Goal: Task Accomplishment & Management: Complete application form

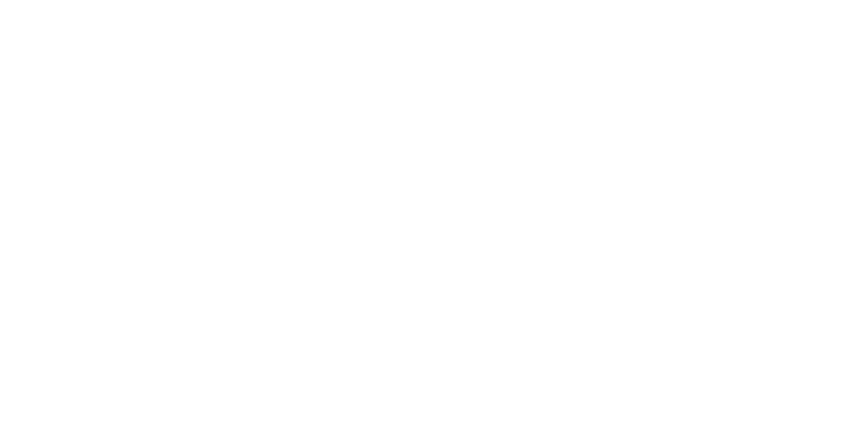
select select "100"
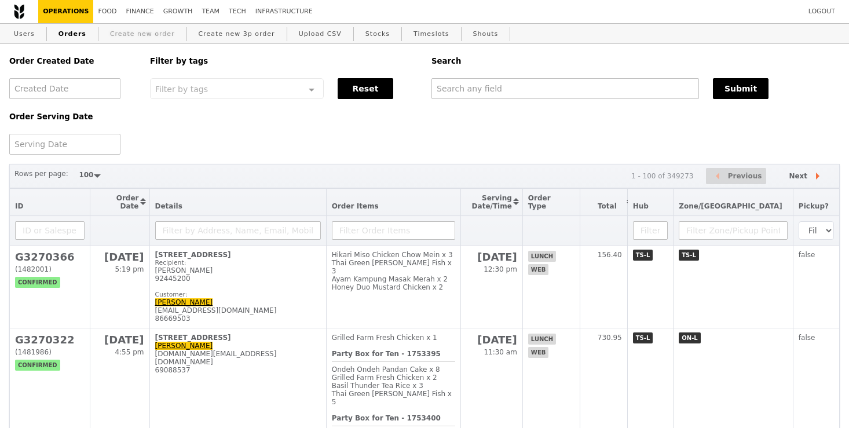
click at [136, 31] on link "Create new order" at bounding box center [142, 34] width 74 height 21
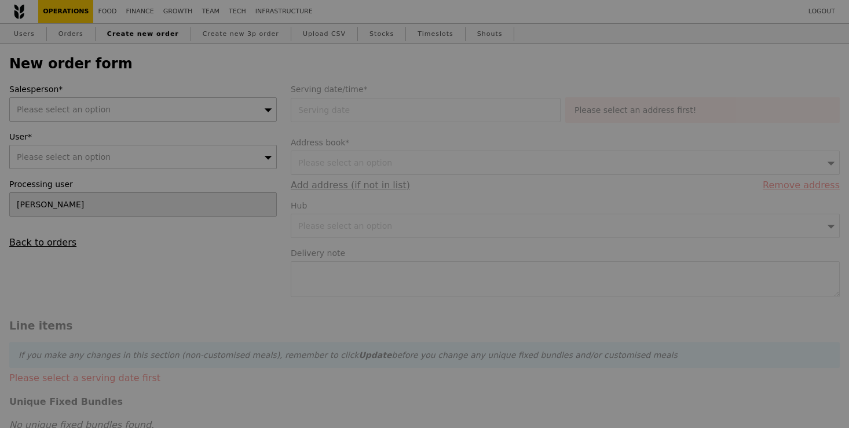
type input "Confirm"
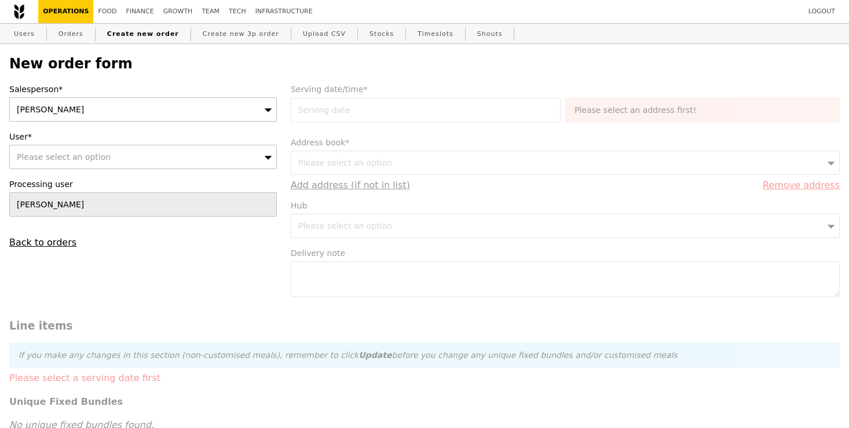
click at [221, 160] on div "Please select an option" at bounding box center [143, 157] width 268 height 24
type input "[EMAIL_ADDRESS][DOMAIN_NAME]"
type input "Confirm"
type input "[EMAIL_ADDRESS][DOMAIN_NAME]"
click at [34, 38] on link "Users" at bounding box center [24, 34] width 30 height 21
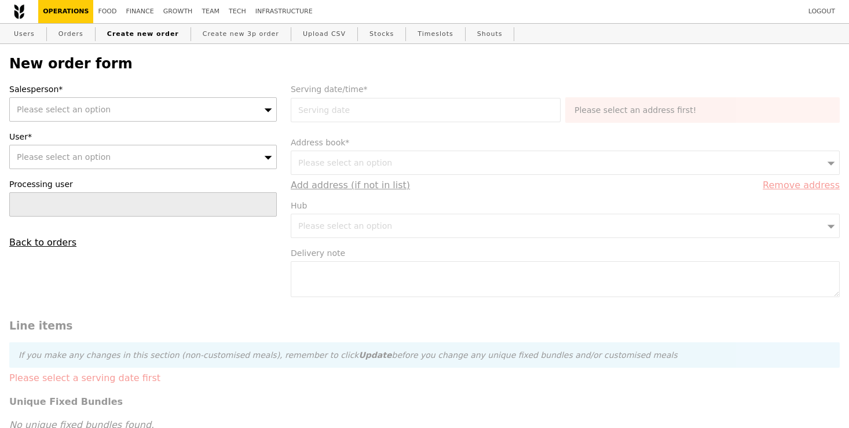
click at [248, 113] on div "Please select an option" at bounding box center [143, 109] width 268 height 24
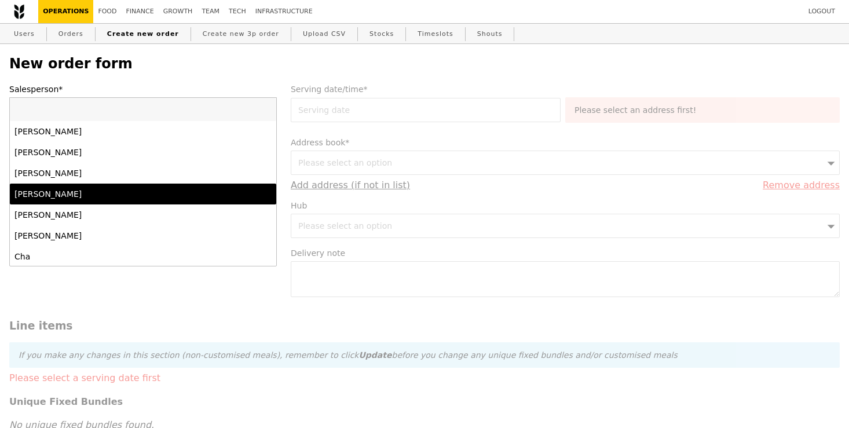
click at [192, 199] on div "[PERSON_NAME]" at bounding box center [110, 194] width 193 height 12
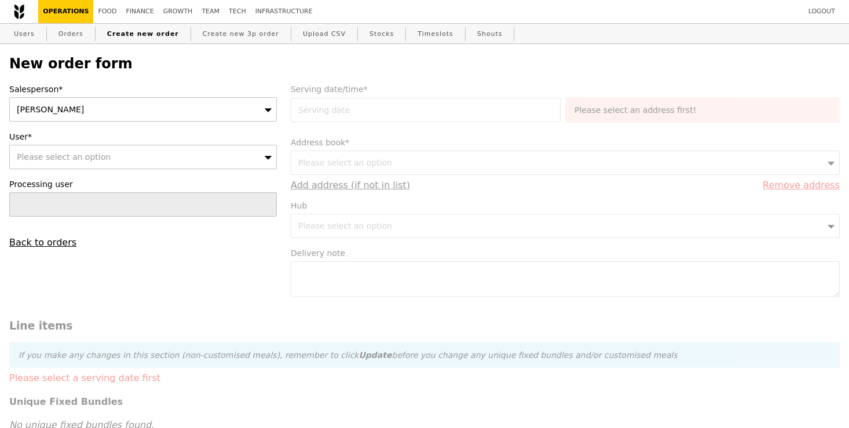
click at [229, 159] on div "Please select an option" at bounding box center [143, 157] width 268 height 24
type input "kala"
type input "Confirm"
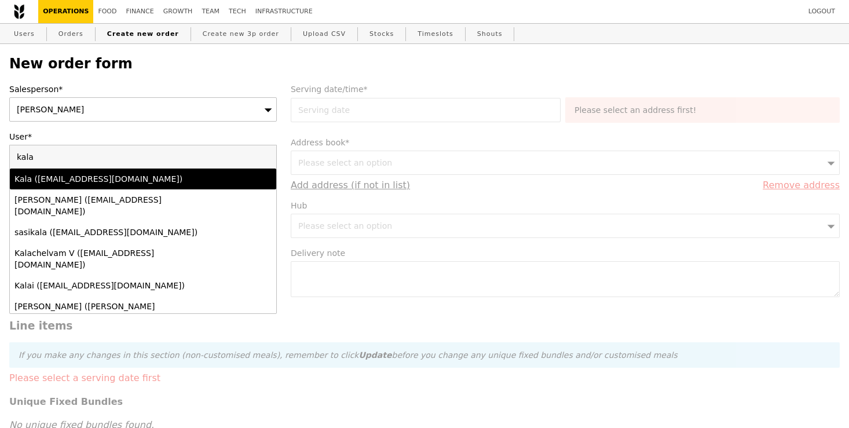
type input "kala"
click at [214, 182] on div "Kala ([EMAIL_ADDRESS][DOMAIN_NAME])" at bounding box center [142, 179] width 257 height 12
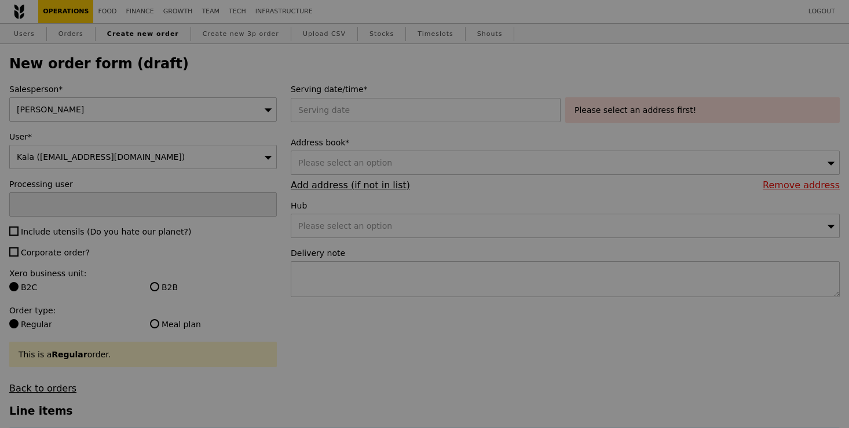
type input "Confirm"
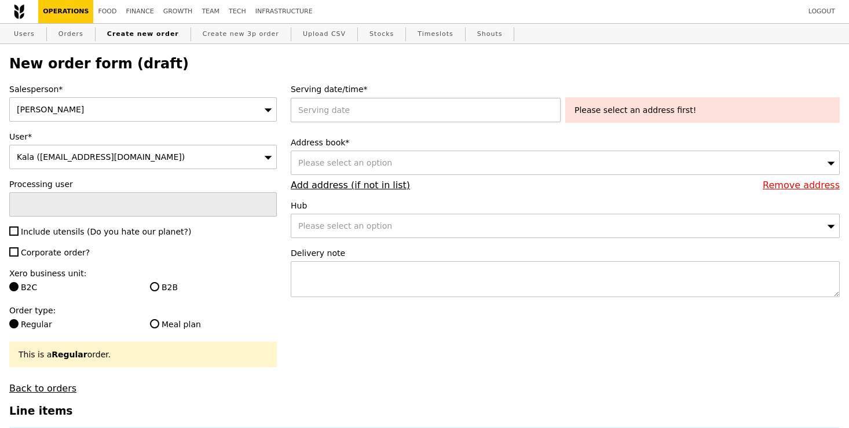
click at [499, 115] on div at bounding box center [428, 110] width 275 height 24
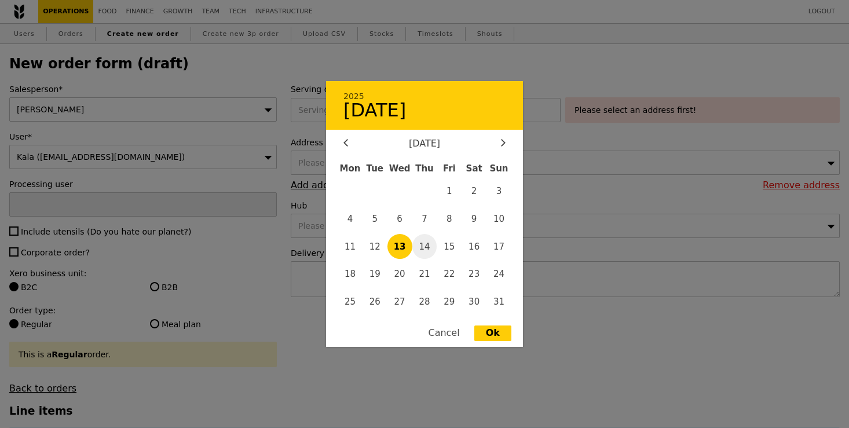
click at [422, 249] on span "14" at bounding box center [424, 246] width 25 height 25
type input "14 Aug 2025"
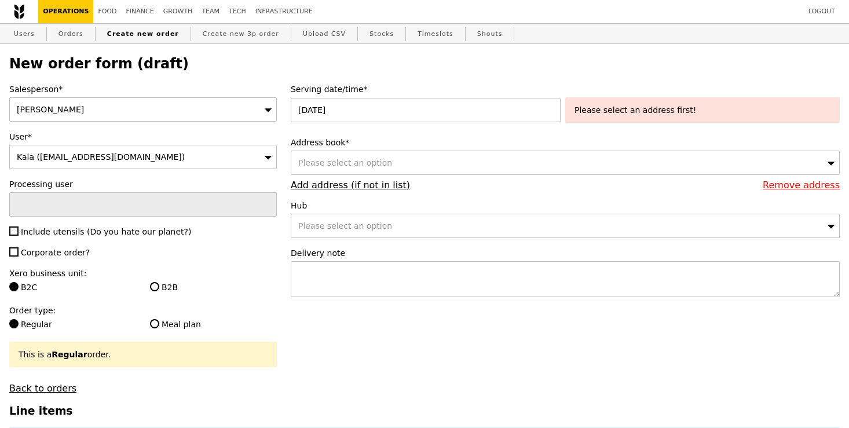
click at [686, 115] on div "Please select an address first!" at bounding box center [703, 110] width 256 height 12
click at [501, 166] on div "Please select an option" at bounding box center [565, 163] width 549 height 24
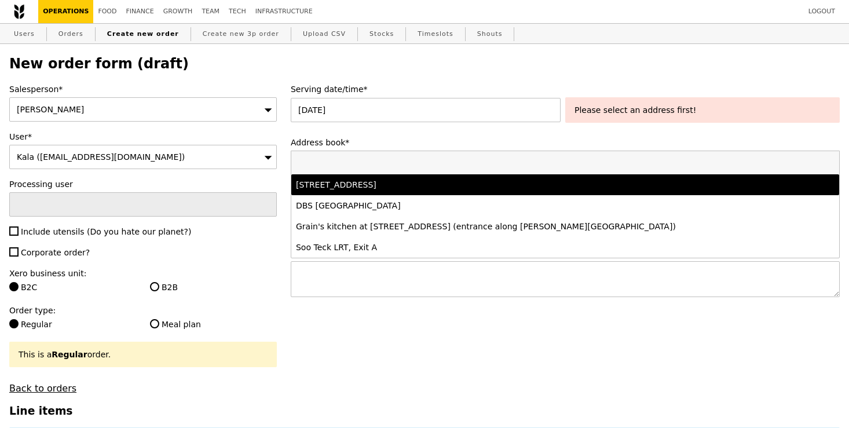
click at [485, 188] on div "2 Shenton Way, #02-02, Singapore 068804" at bounding box center [498, 185] width 404 height 12
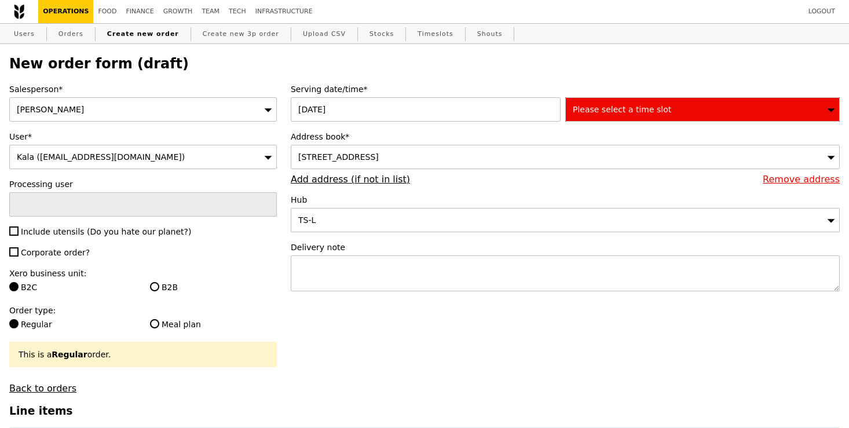
click at [661, 109] on span "Please select a time slot" at bounding box center [622, 109] width 98 height 9
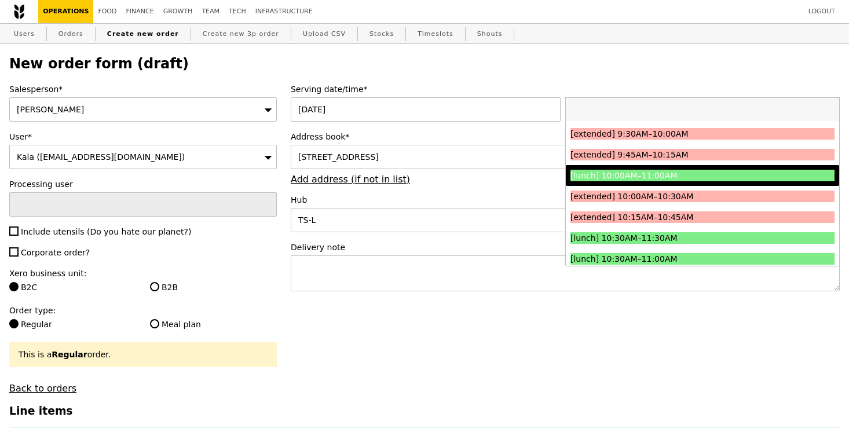
scroll to position [213, 0]
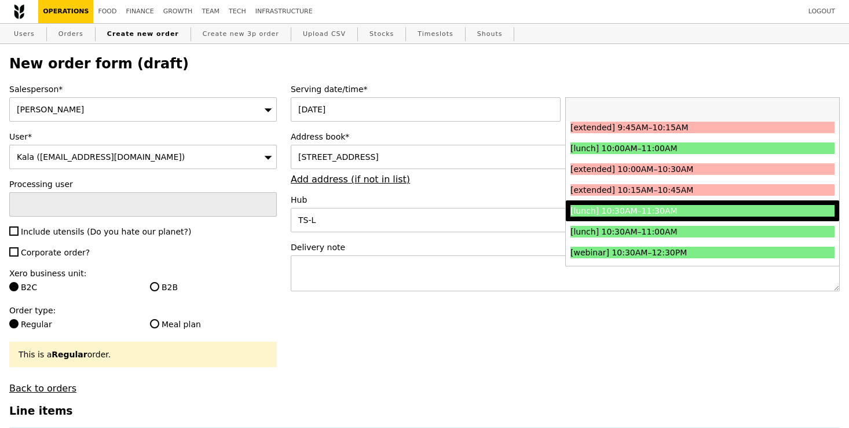
click at [626, 209] on div "[lunch] 10:30AM–11:30AM" at bounding box center [670, 211] width 198 height 12
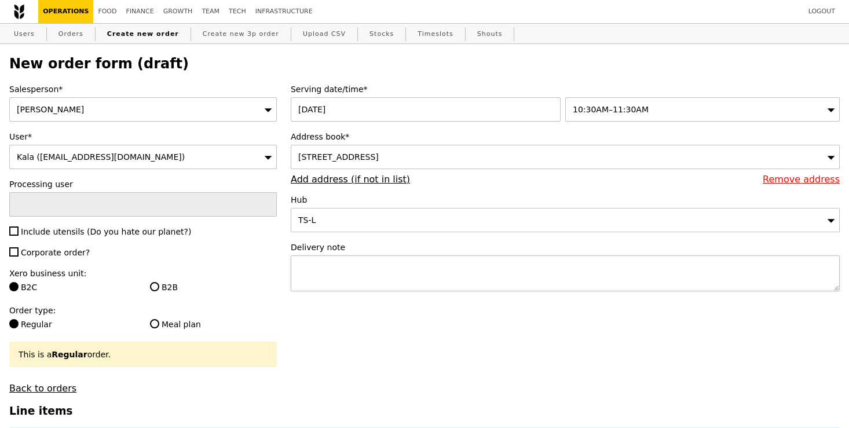
type input "Confirm"
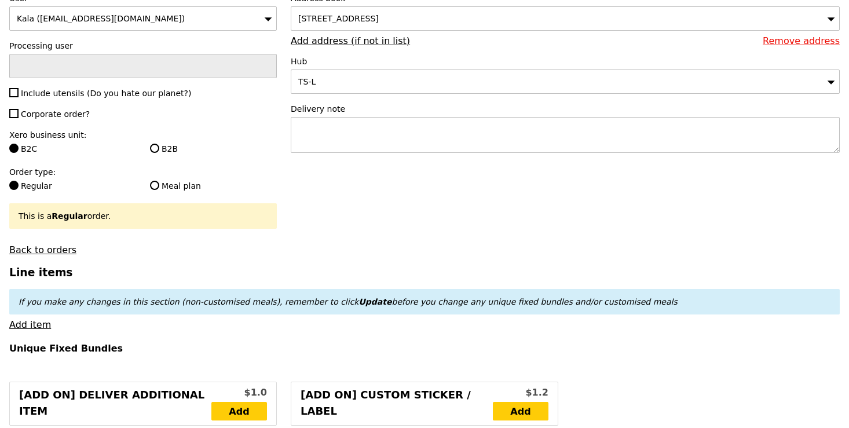
scroll to position [144, 0]
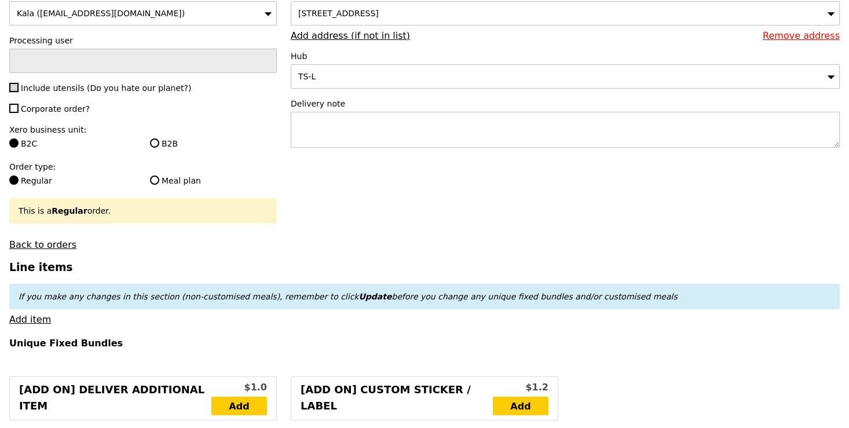
click at [14, 86] on input "Include utensils (Do you hate our planet?)" at bounding box center [13, 87] width 9 height 9
checkbox input "true"
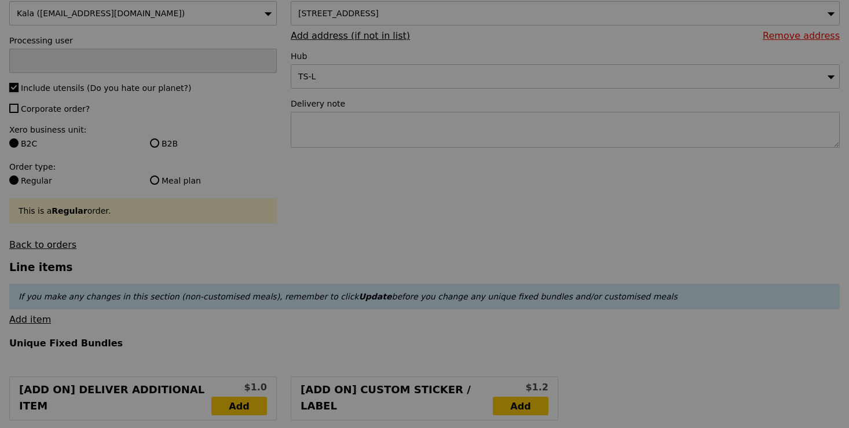
type input "Confirm"
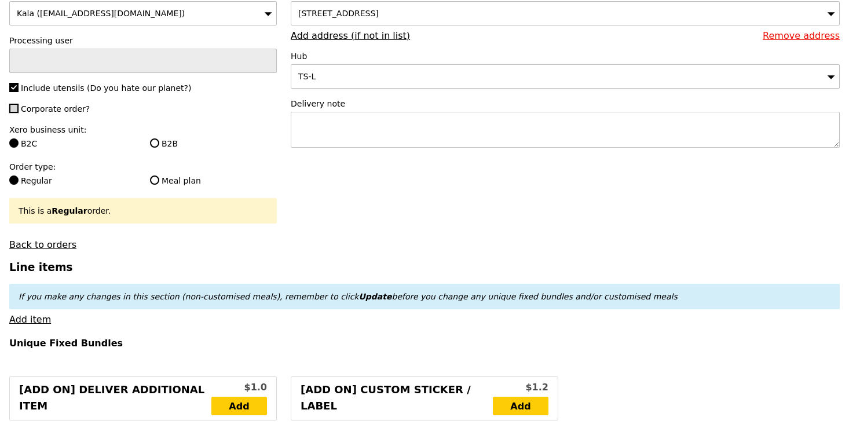
click at [14, 112] on input "Corporate order?" at bounding box center [13, 108] width 9 height 9
checkbox input "true"
click at [156, 139] on input "B2B" at bounding box center [154, 142] width 9 height 9
radio input "true"
type input "Loading..."
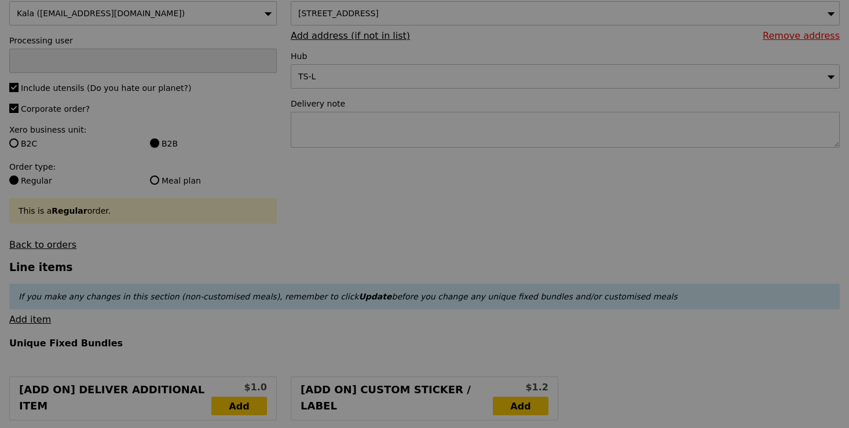
type input "1.79"
type input "1.95"
type input "10.69"
type input "11.65"
type input "13.60"
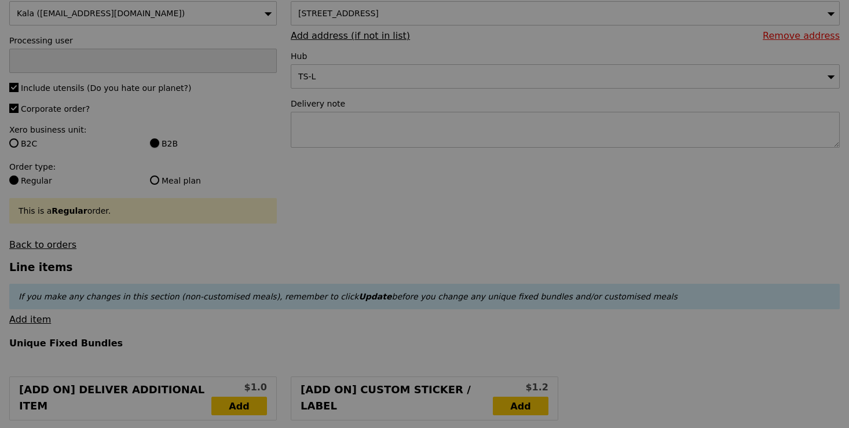
type input "Confirm"
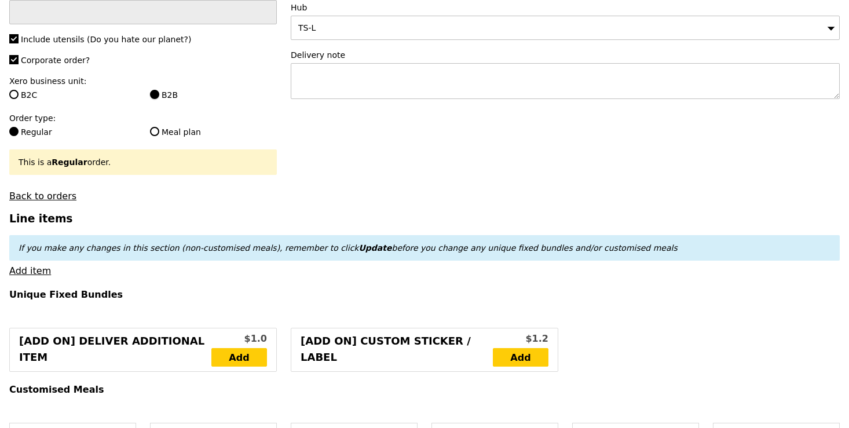
scroll to position [211, 0]
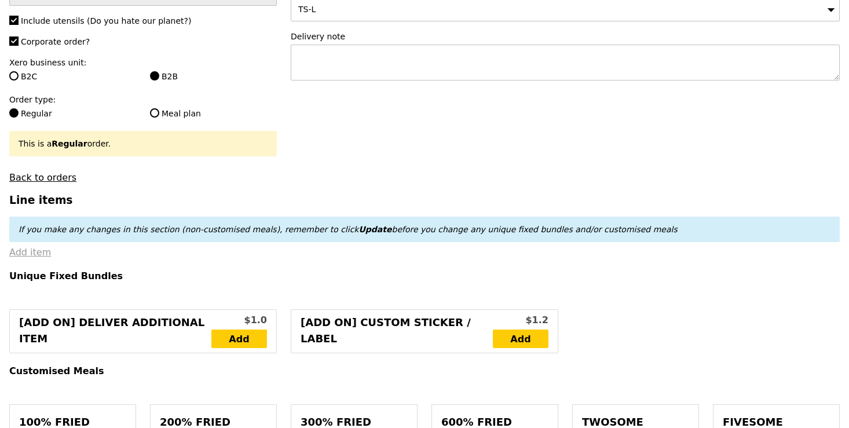
click at [32, 248] on link "Add item" at bounding box center [30, 252] width 42 height 11
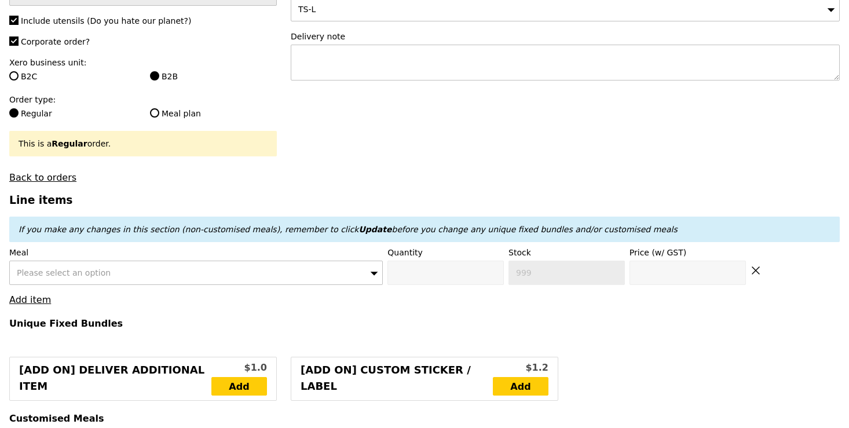
click at [277, 276] on div "Please select an option" at bounding box center [196, 273] width 374 height 24
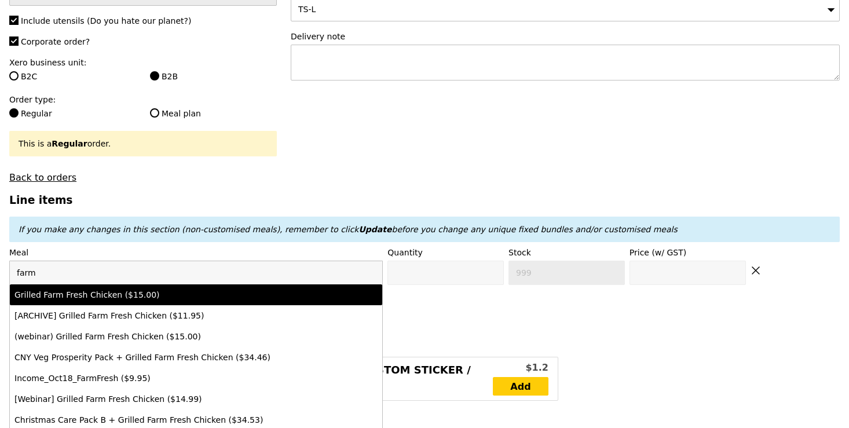
type input "farm"
click at [273, 298] on div "Grilled Farm Fresh Chicken ($15.00)" at bounding box center [150, 295] width 272 height 12
type input "Confirm anyway"
type input "0"
type input "32"
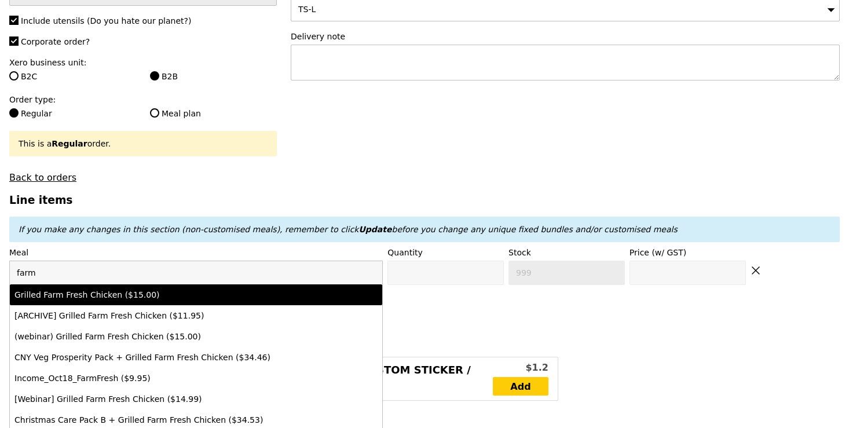
type input "15.0"
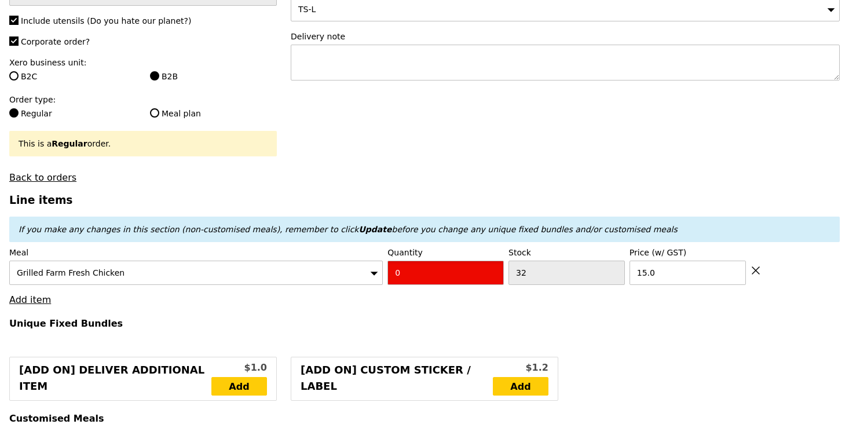
drag, startPoint x: 455, startPoint y: 279, endPoint x: 350, endPoint y: 261, distance: 106.3
click at [350, 261] on div "Meal Grilled Farm Fresh Chicken Quantity 0 Stock 32 Price (w/ GST) 15.0" at bounding box center [424, 266] width 831 height 38
type input "Confirm"
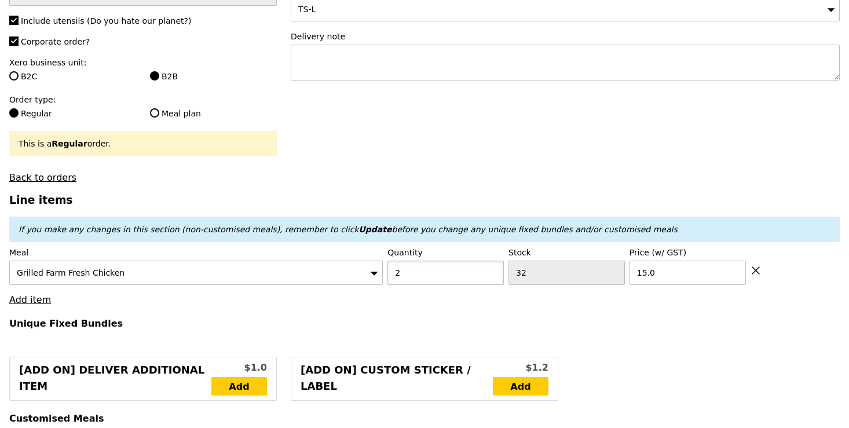
type input "2"
click at [45, 297] on link "Add item" at bounding box center [30, 299] width 42 height 11
type input "Loading..."
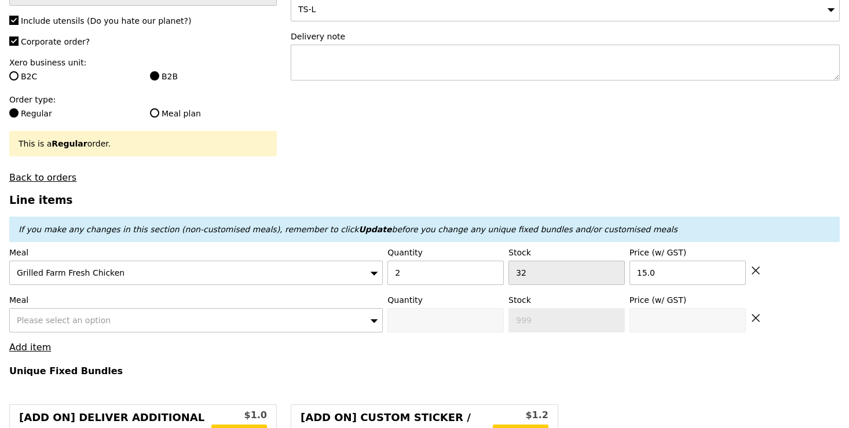
type input "30.00"
type input "7.94"
type input "8.65"
type input "40.60"
type input "Confirm"
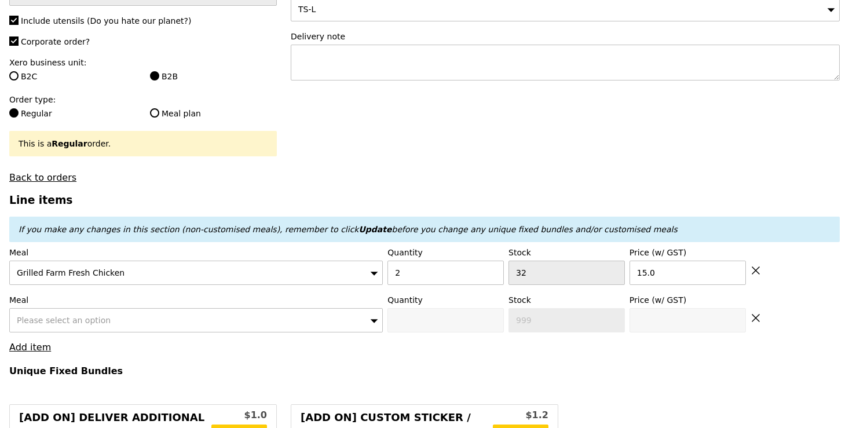
click at [143, 320] on div "Please select an option" at bounding box center [196, 320] width 374 height 24
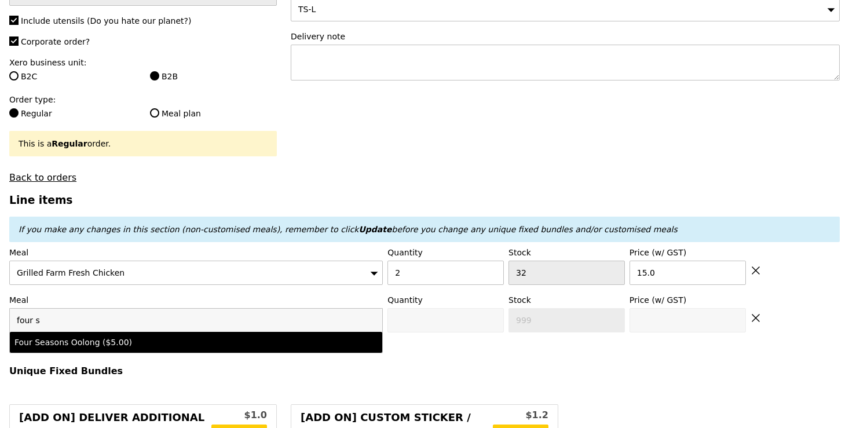
type input "four s"
click at [171, 344] on div "Four Seasons Oolong ($5.00)" at bounding box center [150, 343] width 272 height 12
type input "Confirm anyway"
type input "0"
type input "77"
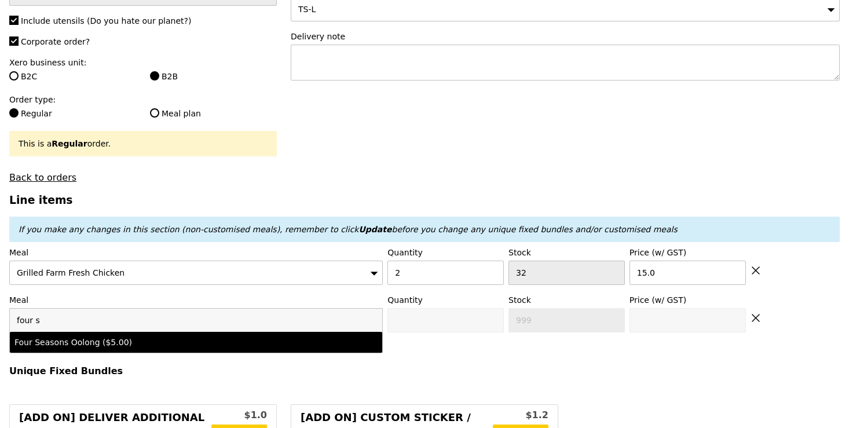
type input "5.0"
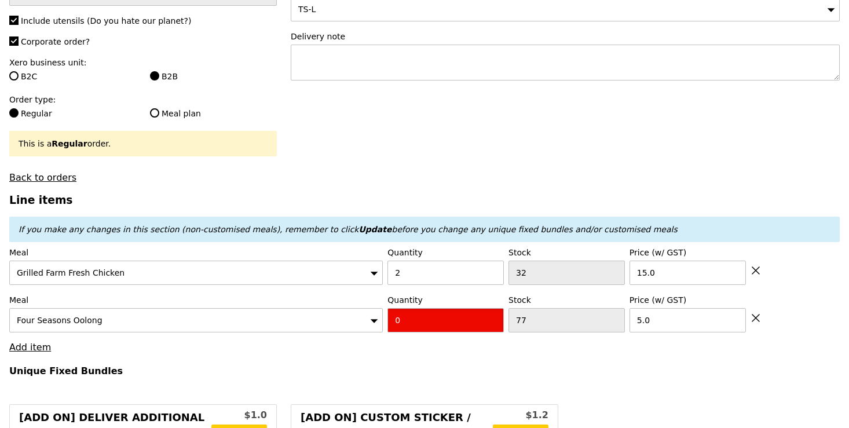
drag, startPoint x: 419, startPoint y: 319, endPoint x: 349, endPoint y: 319, distance: 70.1
click at [349, 319] on div "Meal Four Seasons Oolong Quantity 0 Stock 77 Price (w/ GST) 5.0" at bounding box center [424, 313] width 831 height 38
type input "Confirm"
type input "2"
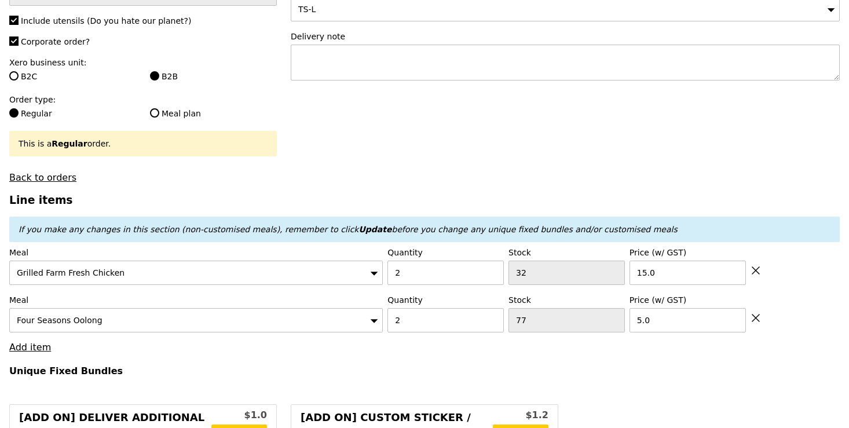
type input "Loading..."
type input "40.00"
type input "7.02"
type input "7.65"
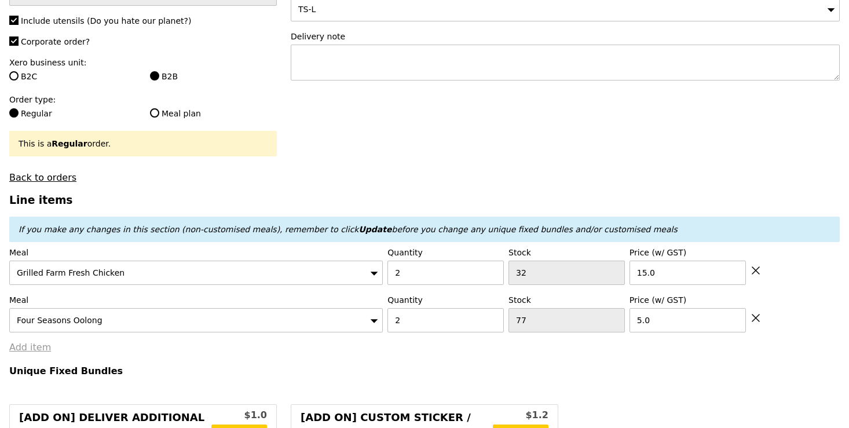
type input "49.60"
click at [39, 348] on link "Add item" at bounding box center [30, 347] width 42 height 11
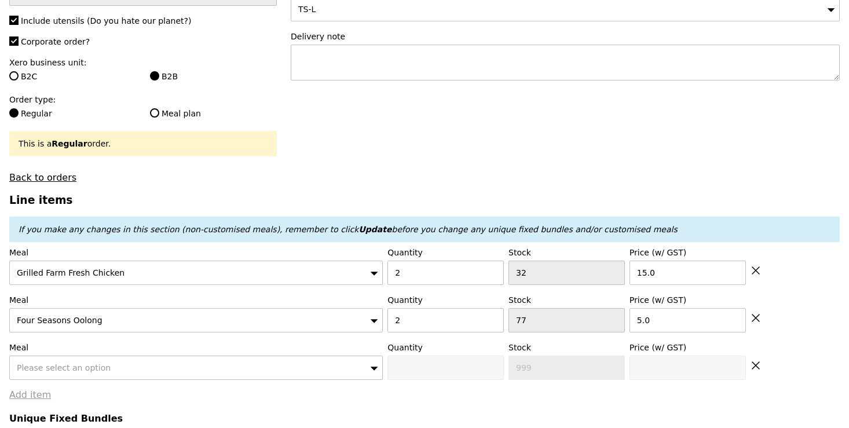
type input "Confirm"
click at [56, 374] on div "Please select an option" at bounding box center [196, 368] width 374 height 24
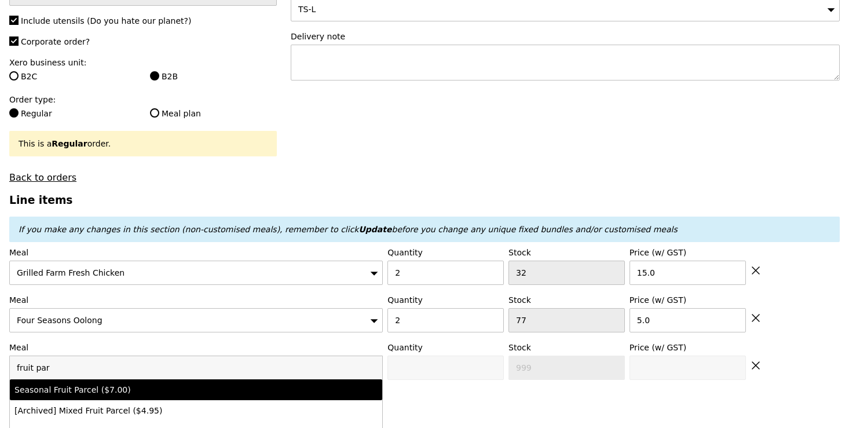
type input "fruit par"
click at [85, 392] on div "Seasonal Fruit Parcel ($7.00)" at bounding box center [150, 390] width 272 height 12
type input "Confirm anyway"
type input "0"
type input "40"
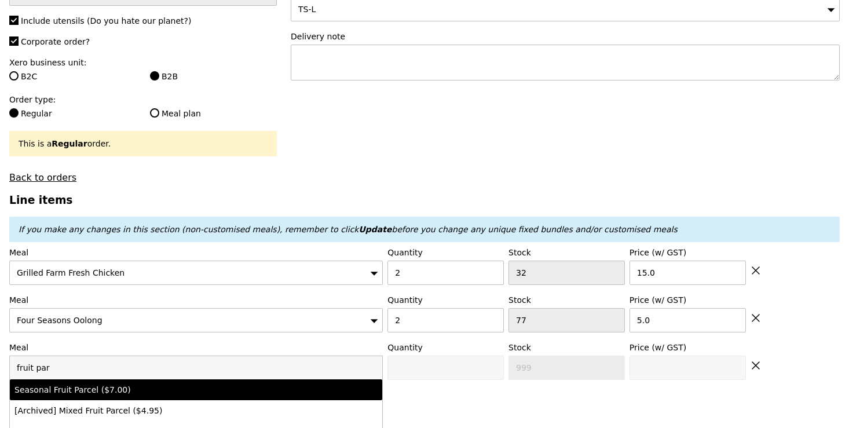
type input "7.0"
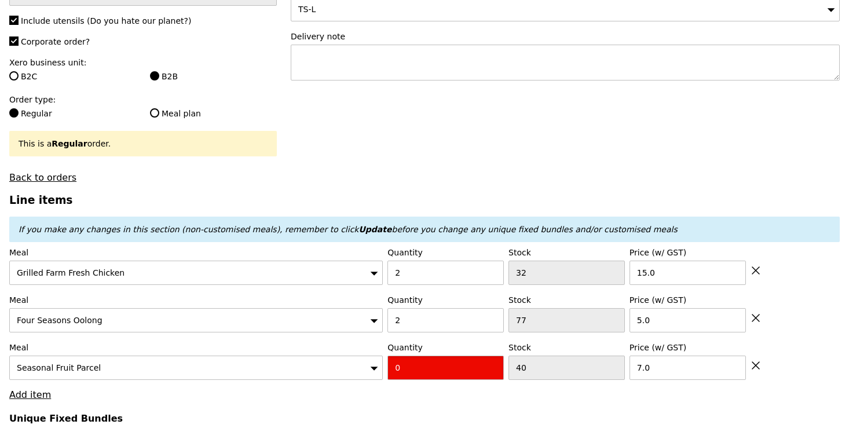
drag, startPoint x: 429, startPoint y: 367, endPoint x: 330, endPoint y: 364, distance: 98.5
click at [330, 364] on div "Meal Seasonal Fruit Parcel Quantity 0 Stock 40 Price (w/ GST) 7.0" at bounding box center [424, 361] width 831 height 38
type input "Confirm"
type input "2"
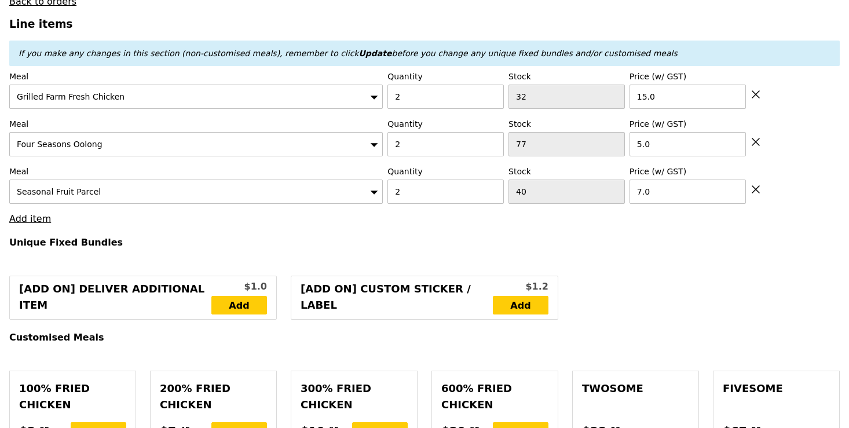
type input "Loading..."
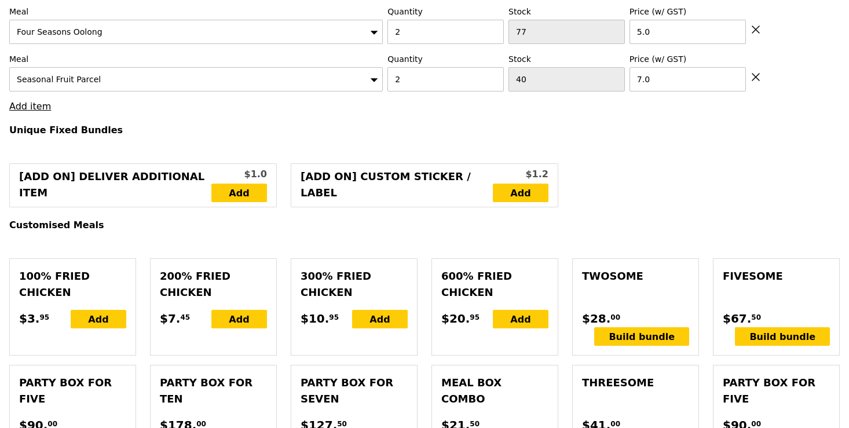
type input "54.00"
type input "5.73"
type input "6.25"
type input "62.20"
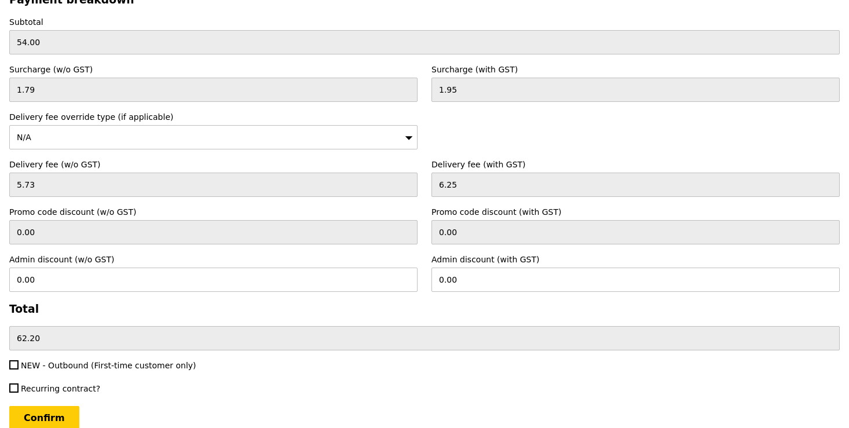
scroll to position [3195, 0]
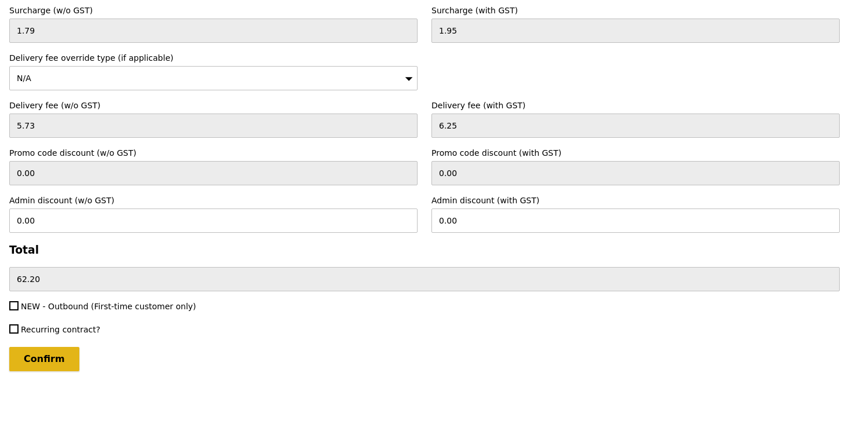
click at [48, 363] on input "Confirm" at bounding box center [44, 359] width 70 height 24
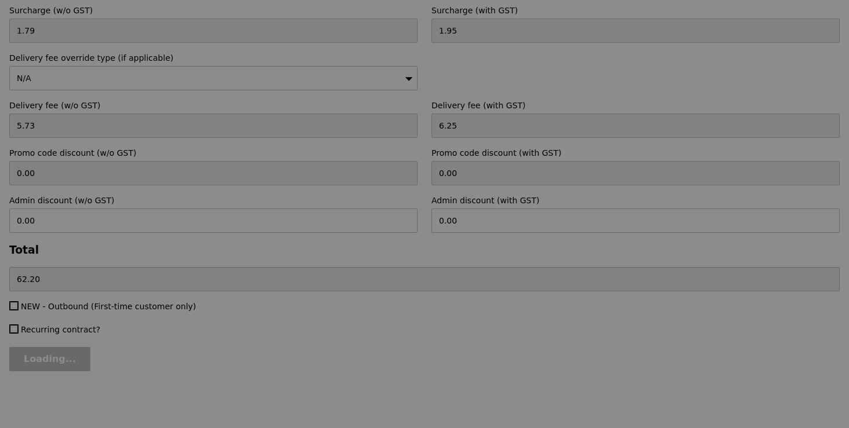
type input "Loading..."
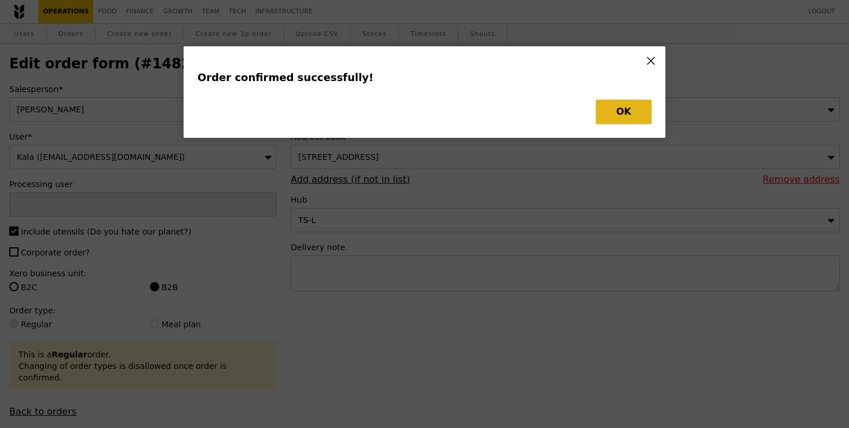
type input "[PERSON_NAME]"
type input "Loading..."
checkbox input "false"
type input "40"
type input "7.00"
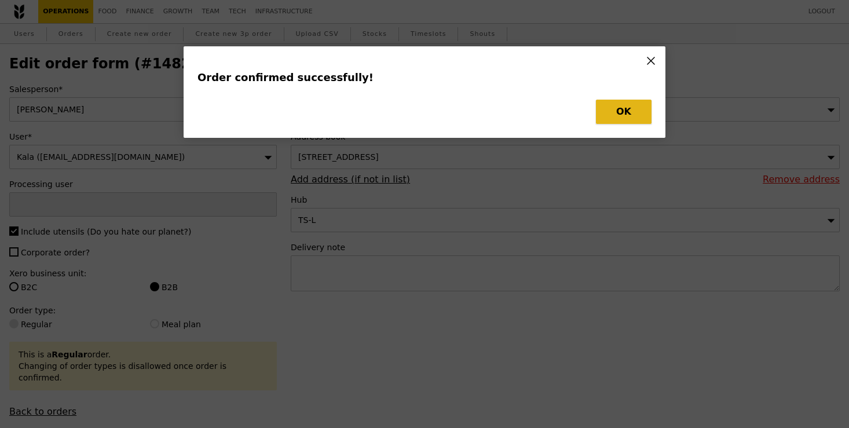
type input "5.00"
type input "32"
type input "15.00"
click at [648, 109] on button "OK" at bounding box center [624, 112] width 56 height 24
type input "38"
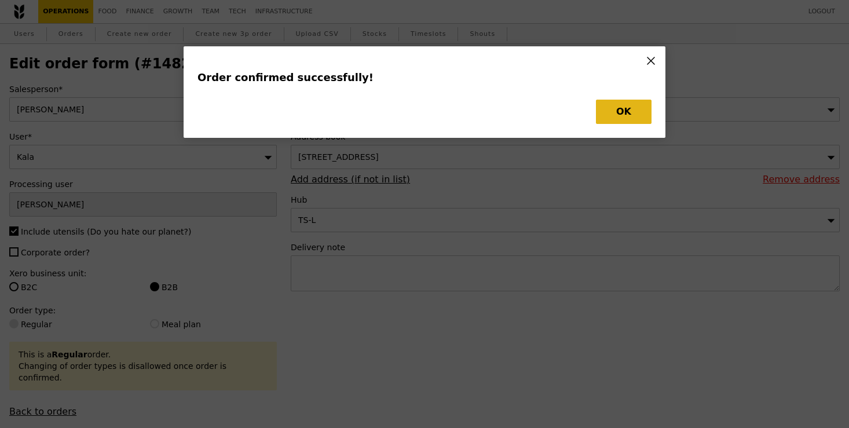
type input "75"
type input "30"
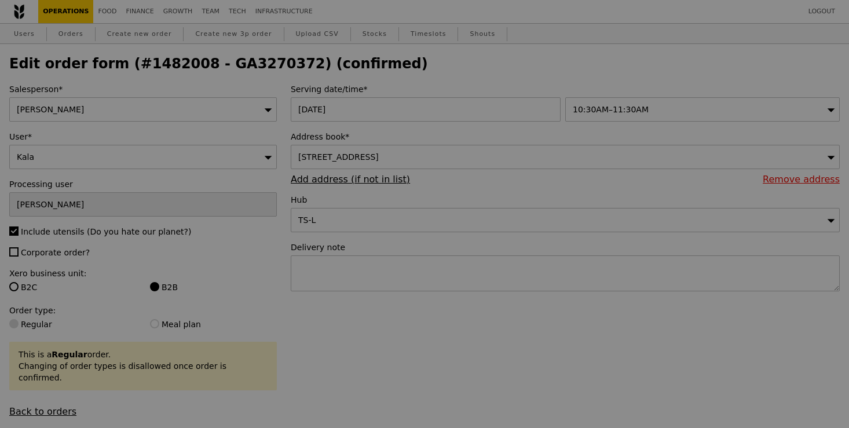
type input "Update"
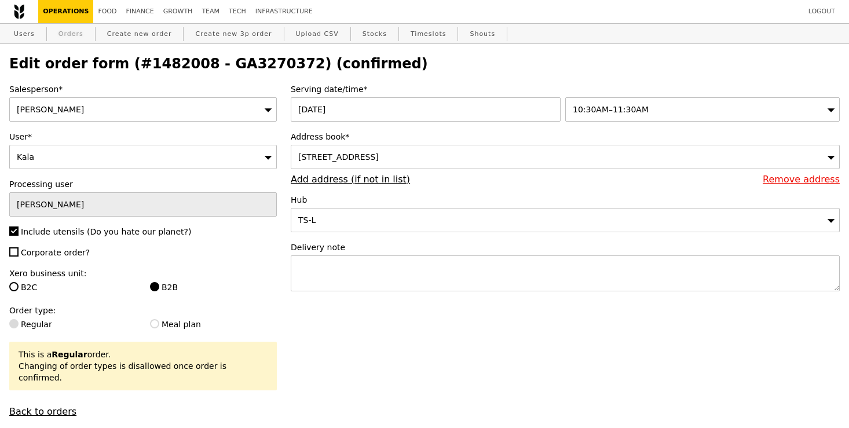
click at [71, 35] on link "Orders" at bounding box center [71, 34] width 34 height 21
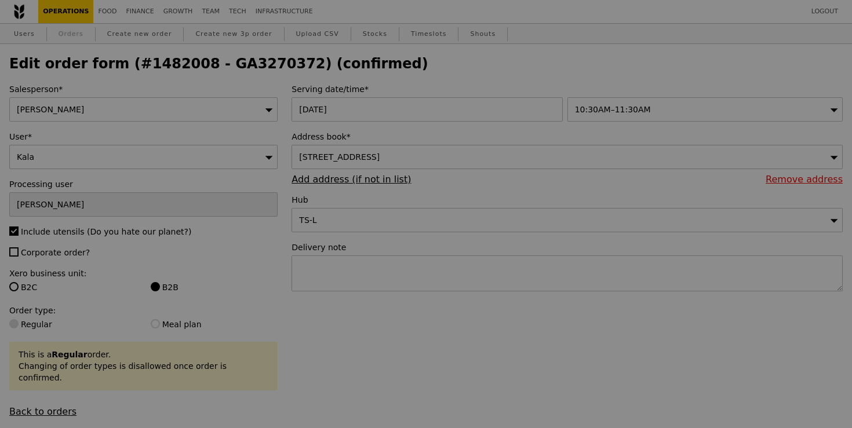
select select "100"
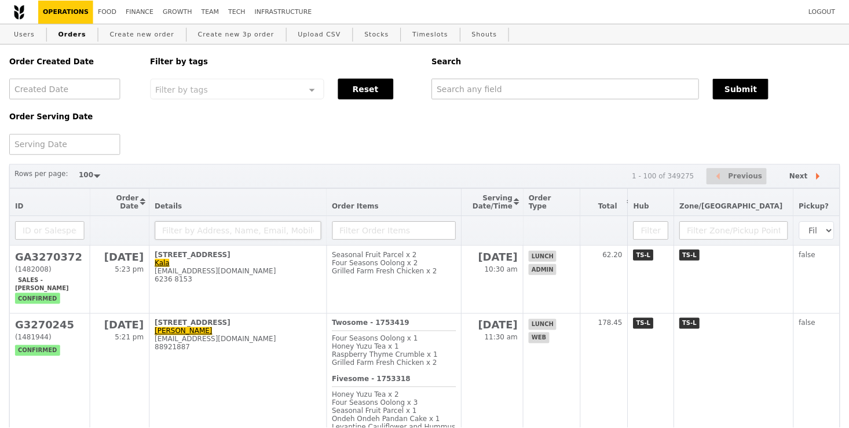
scroll to position [90, 0]
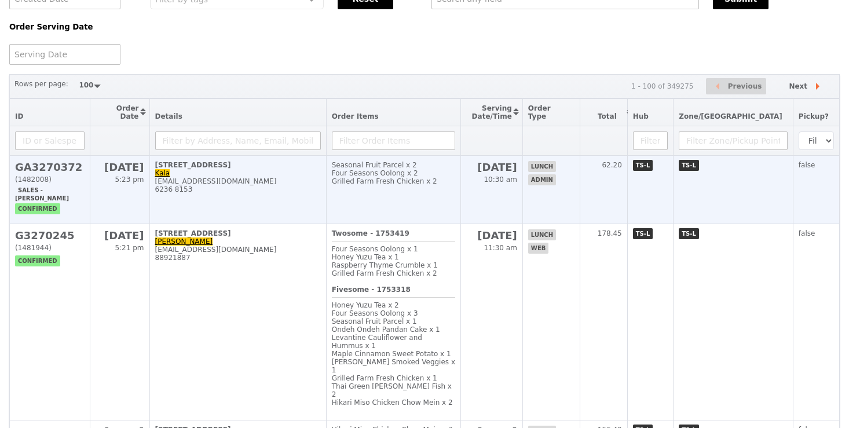
click at [251, 182] on div "[EMAIL_ADDRESS][DOMAIN_NAME]" at bounding box center [238, 181] width 166 height 8
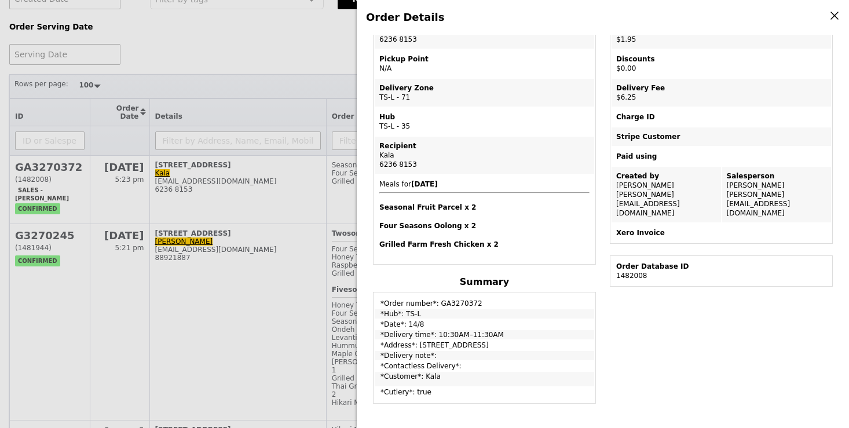
scroll to position [176, 0]
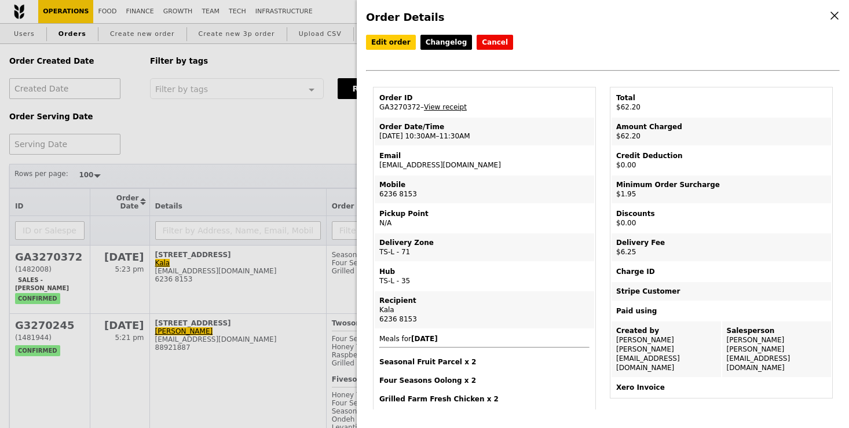
select select "100"
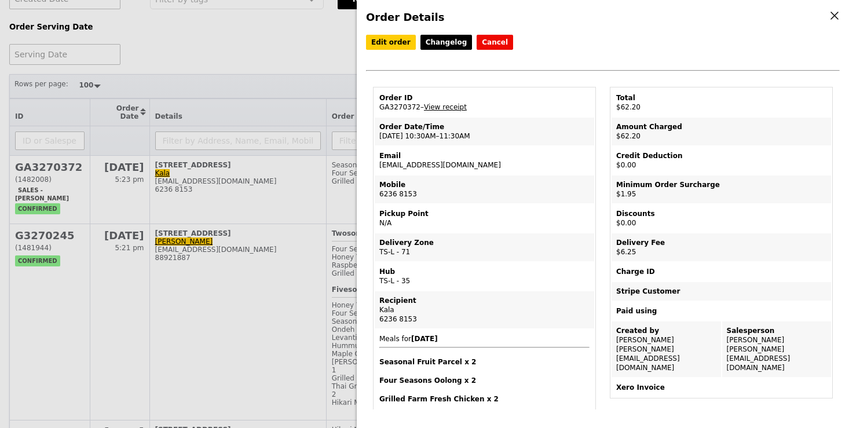
scroll to position [176, 0]
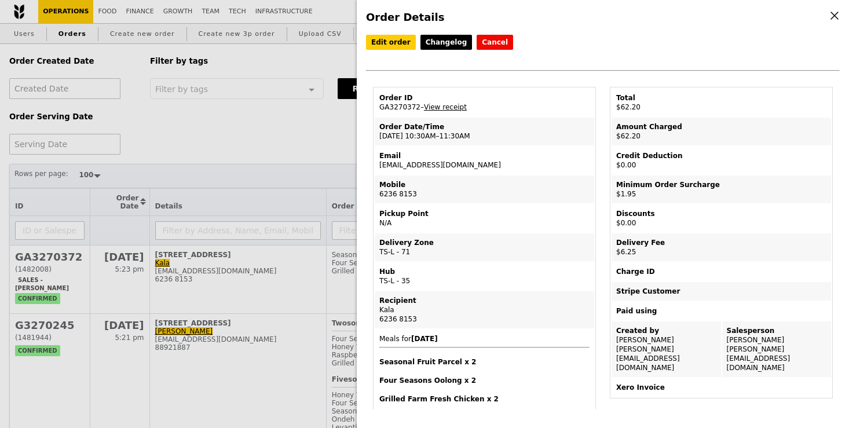
select select "100"
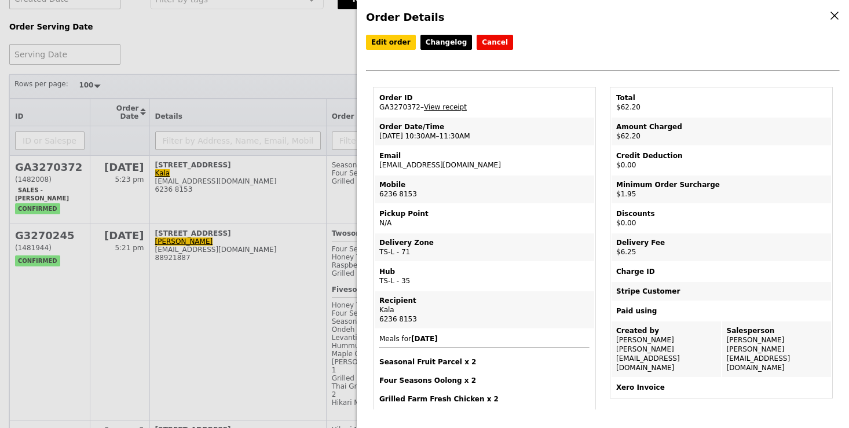
scroll to position [176, 0]
